Goal: Transaction & Acquisition: Purchase product/service

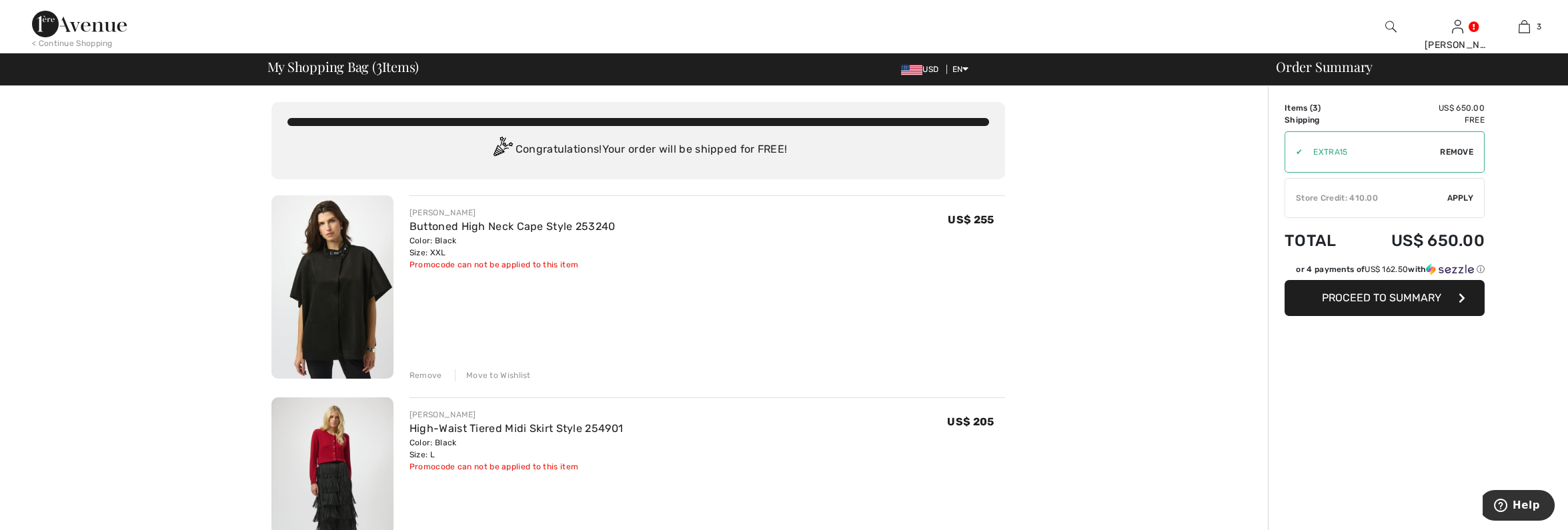
type input "EXTRA15"
type input "NEW15"
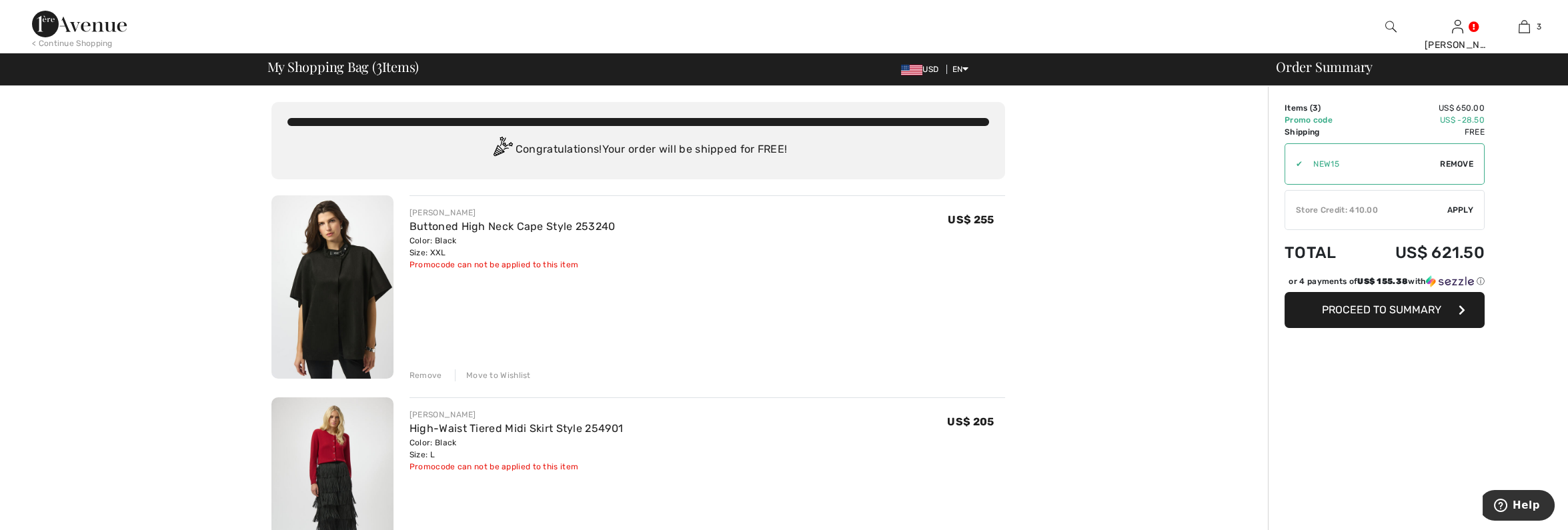
click at [1365, 210] on div "Store Credit: 410.00" at bounding box center [1366, 210] width 162 height 12
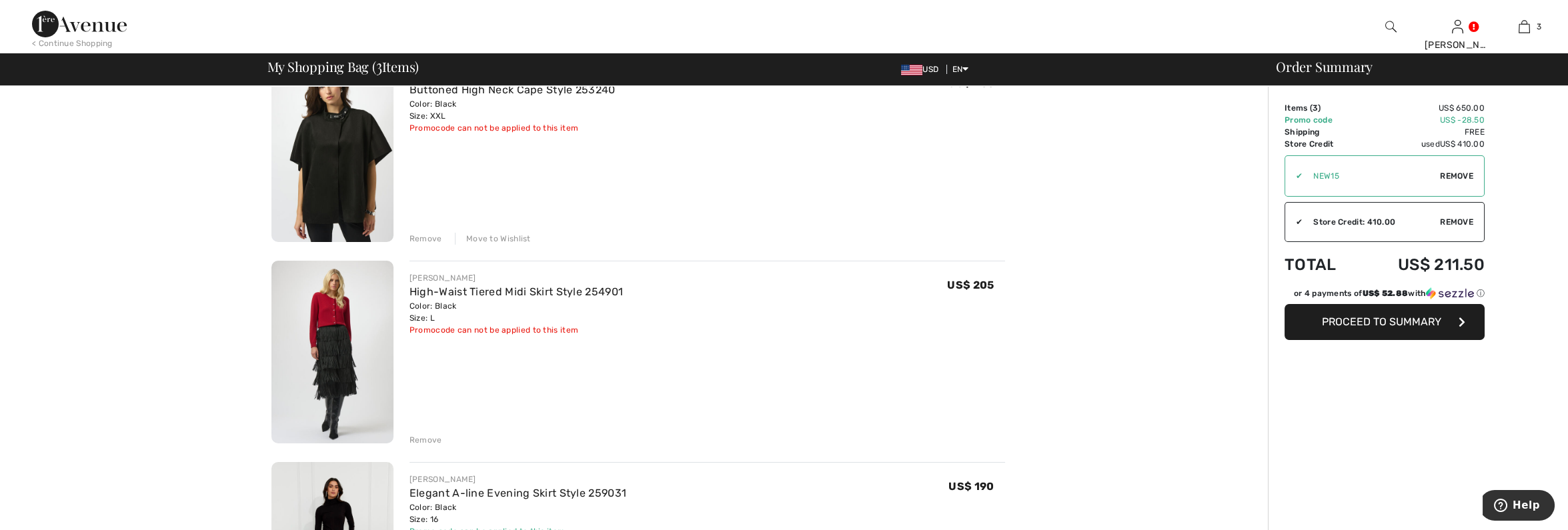
scroll to position [132, 0]
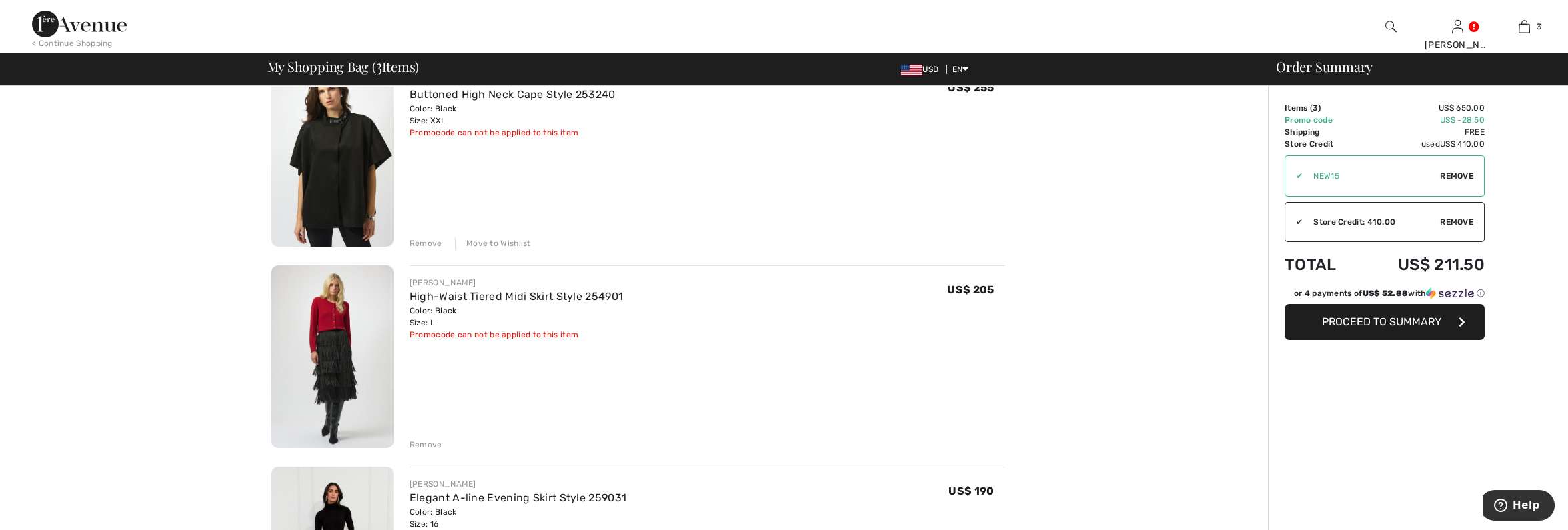
click at [1408, 323] on span "Proceed to Summary" at bounding box center [1382, 322] width 119 height 12
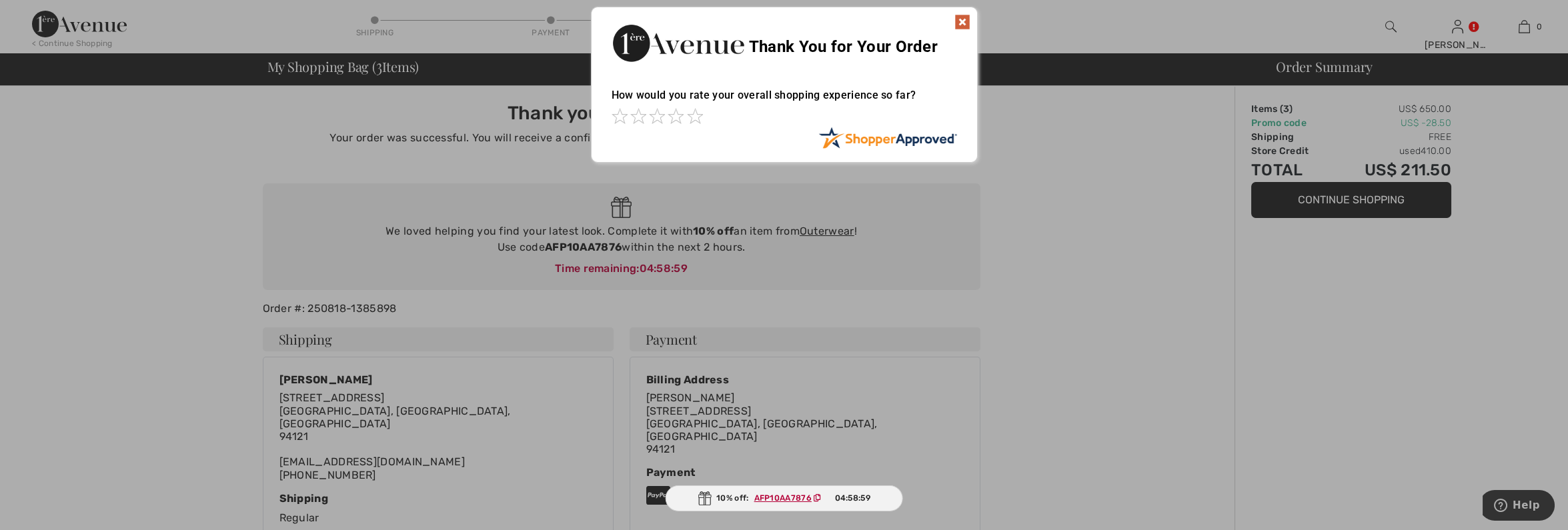
click at [963, 21] on img at bounding box center [962, 21] width 16 height 16
